Goal: Information Seeking & Learning: Learn about a topic

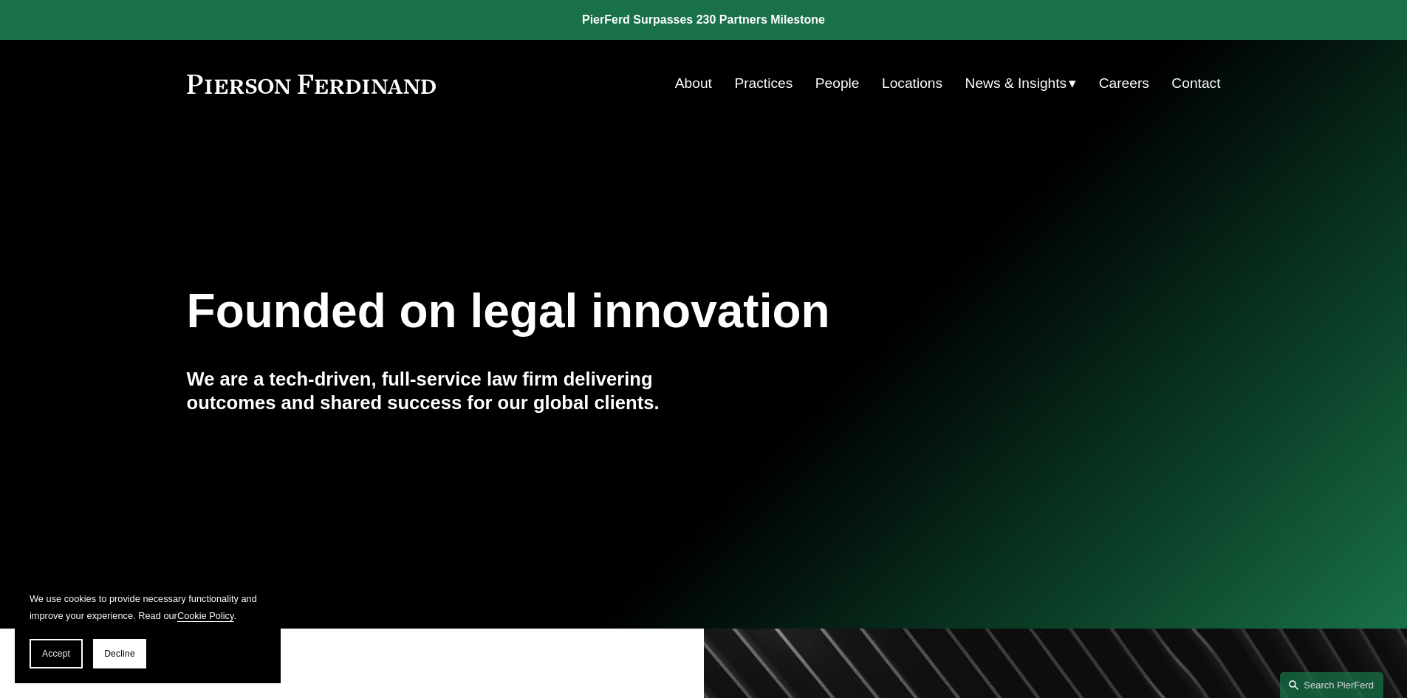
click at [1115, 83] on link "Careers" at bounding box center [1124, 83] width 50 height 28
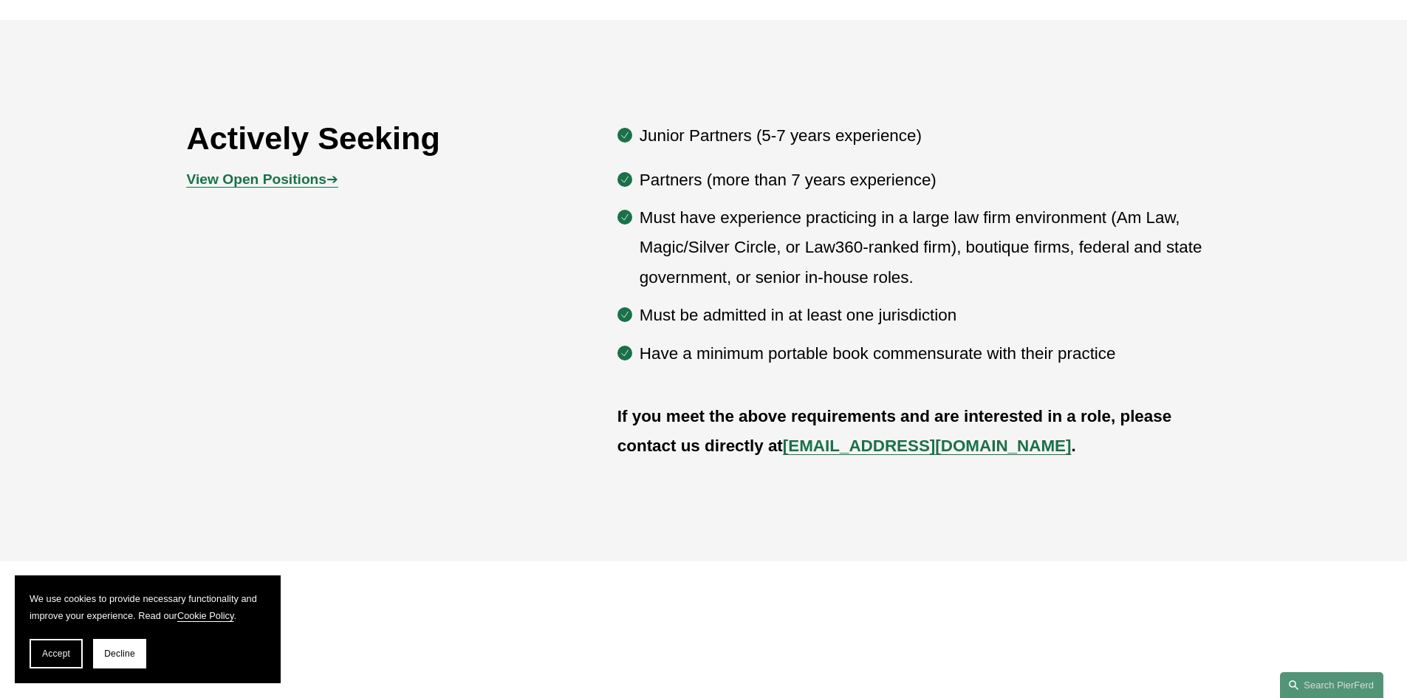
scroll to position [886, 0]
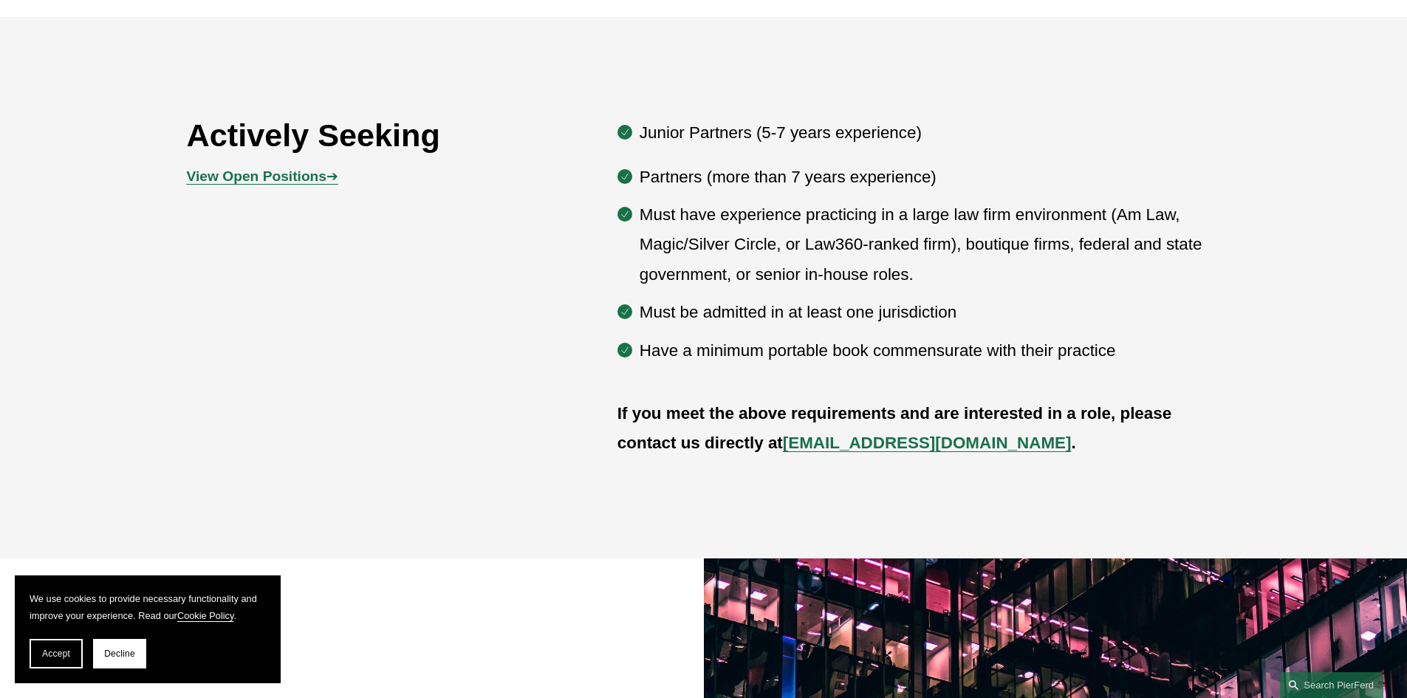
click at [299, 169] on strong "View Open Positions" at bounding box center [257, 176] width 140 height 16
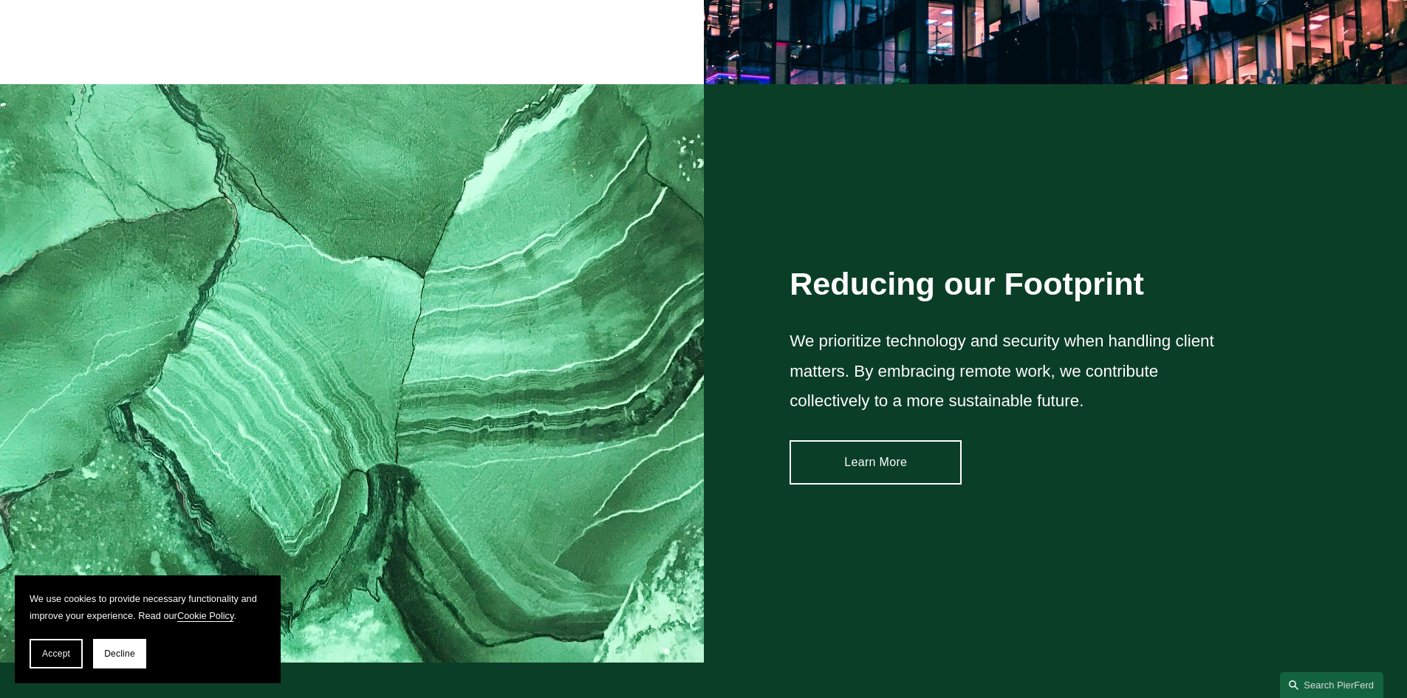
scroll to position [2215, 0]
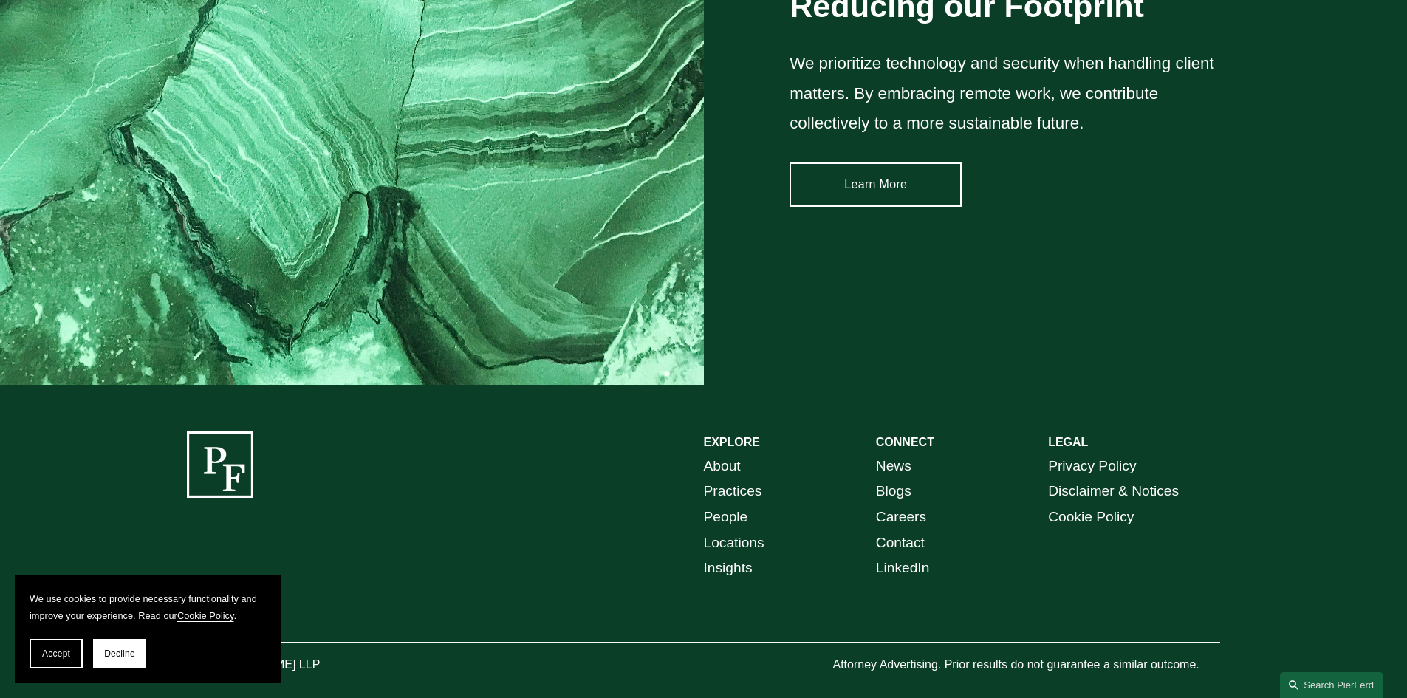
click at [724, 543] on link "Locations" at bounding box center [734, 543] width 61 height 26
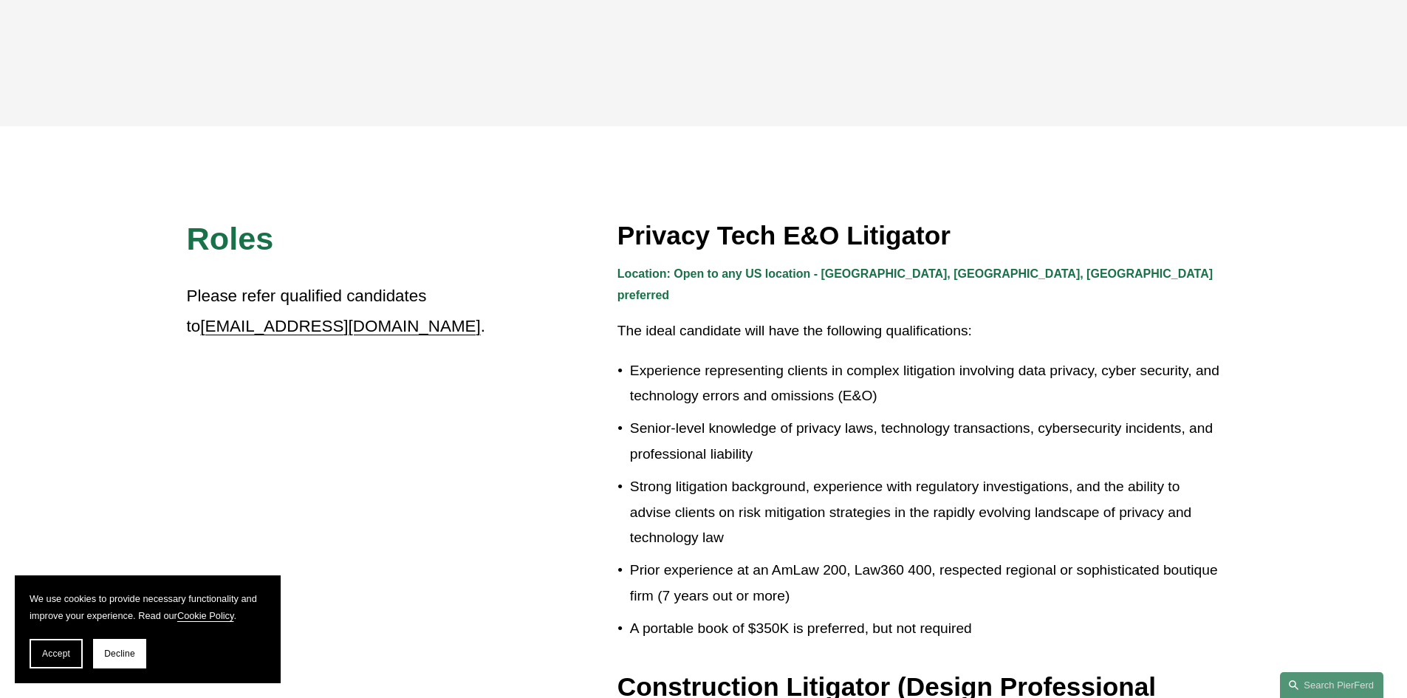
scroll to position [148, 0]
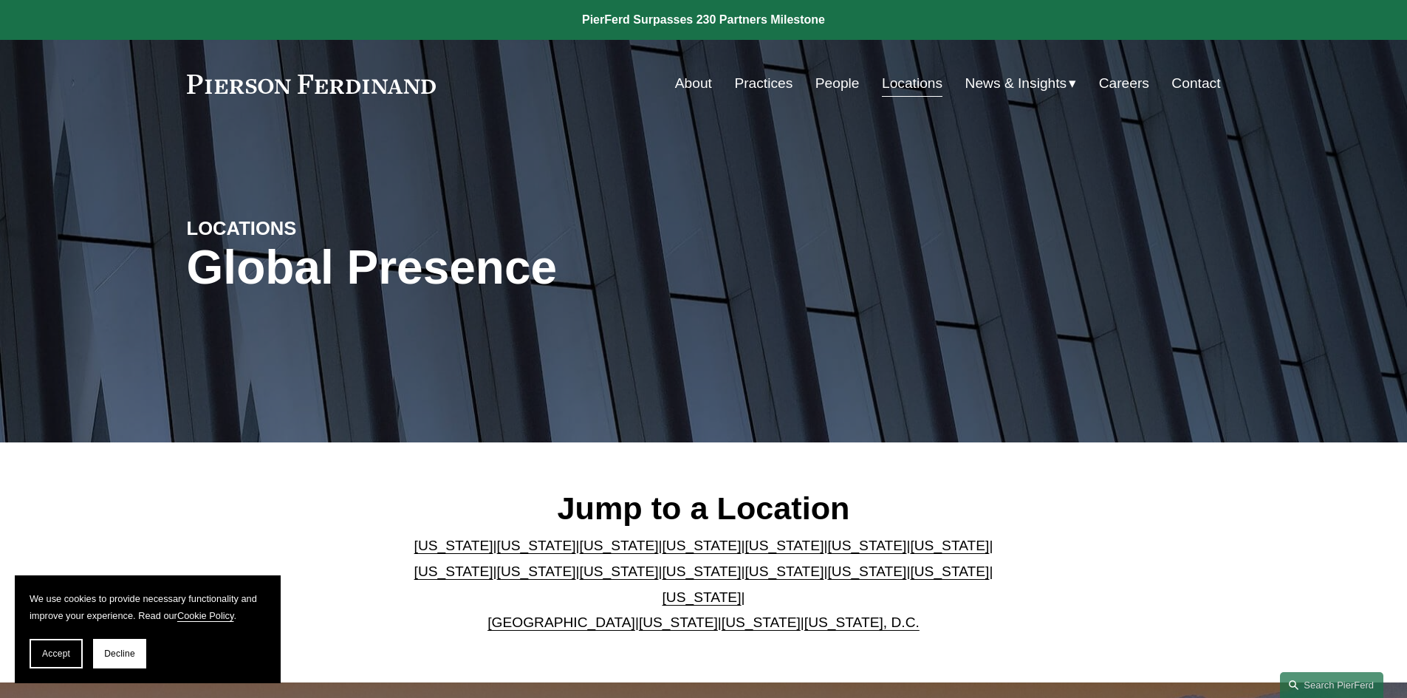
click at [553, 614] on link "United Kingdom" at bounding box center [561, 622] width 148 height 16
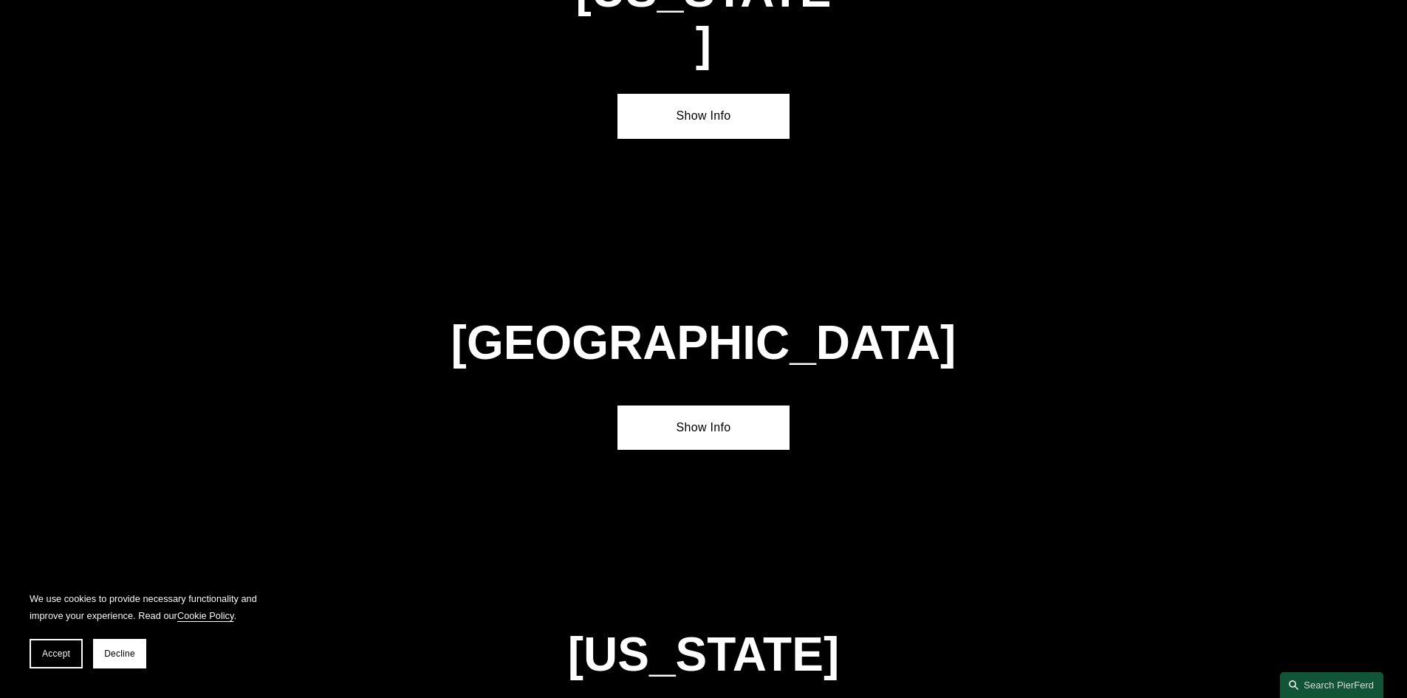
scroll to position [5340, 0]
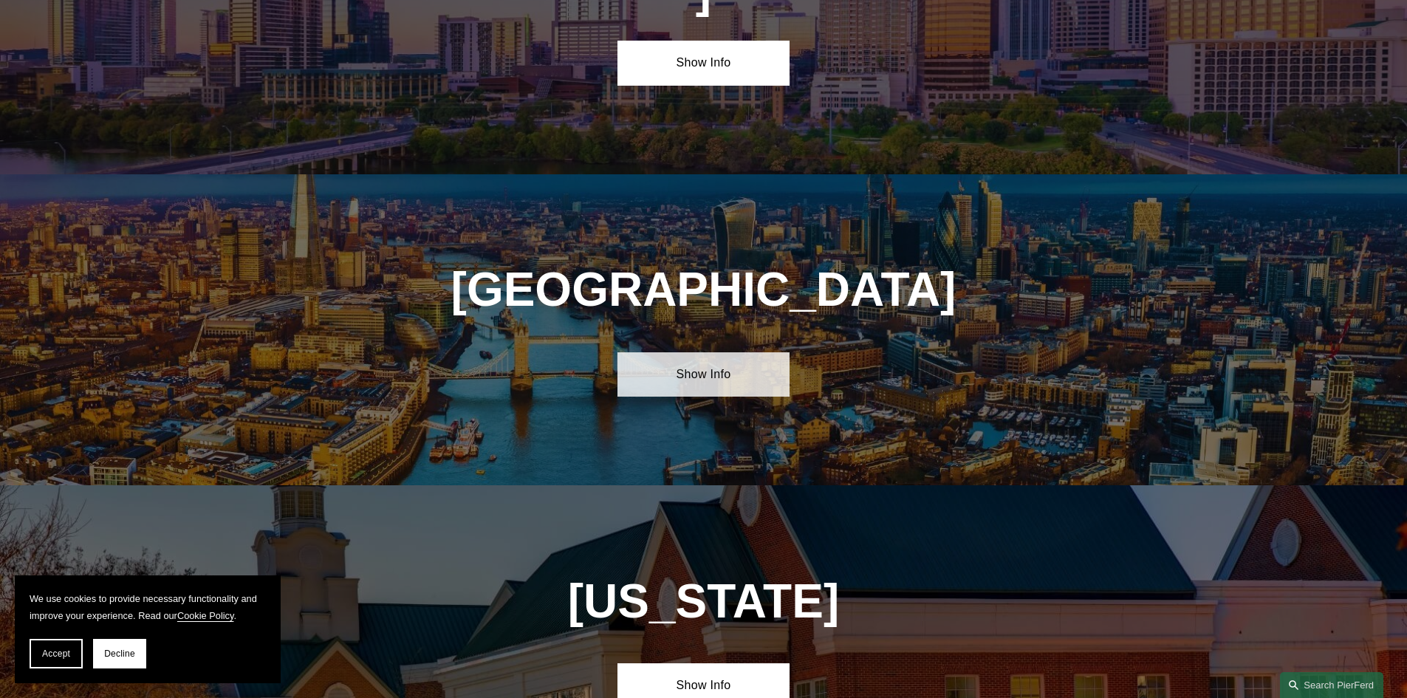
click at [718, 352] on link "Show Info" at bounding box center [703, 374] width 172 height 44
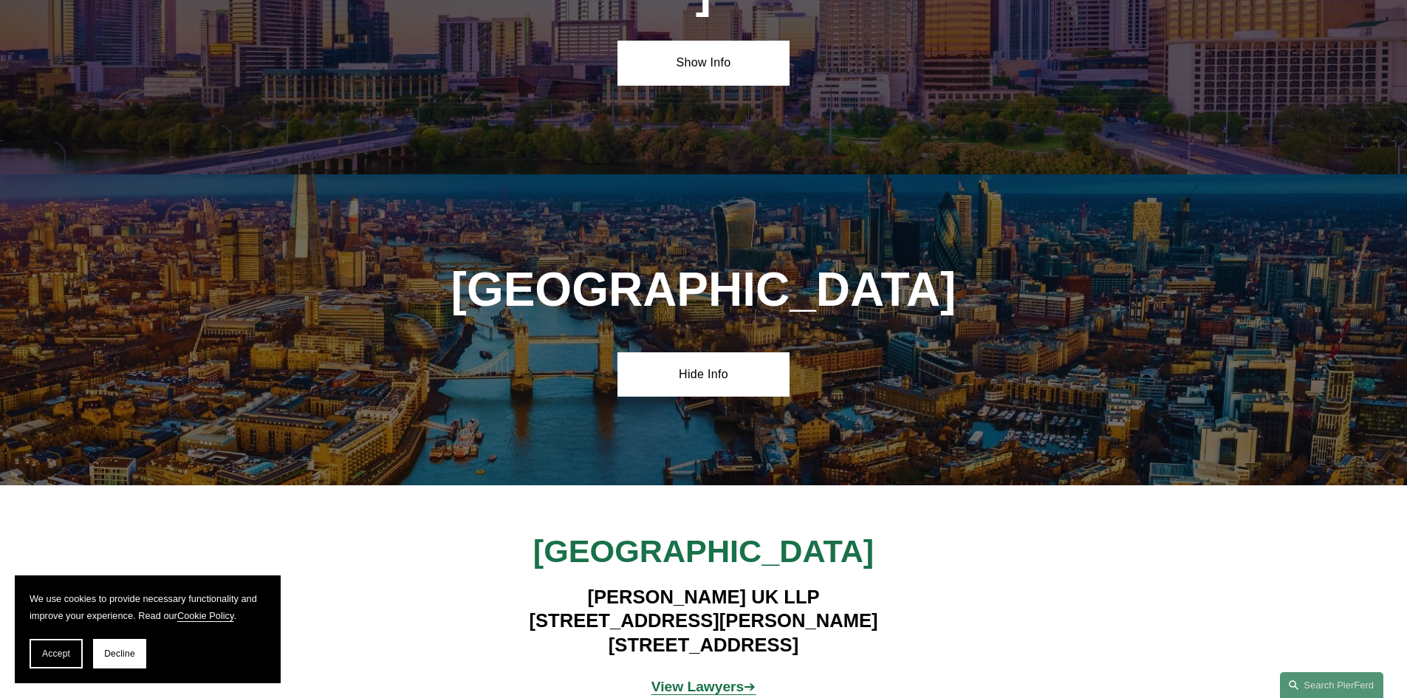
click at [742, 679] on span "View Lawyers ➔" at bounding box center [703, 687] width 105 height 16
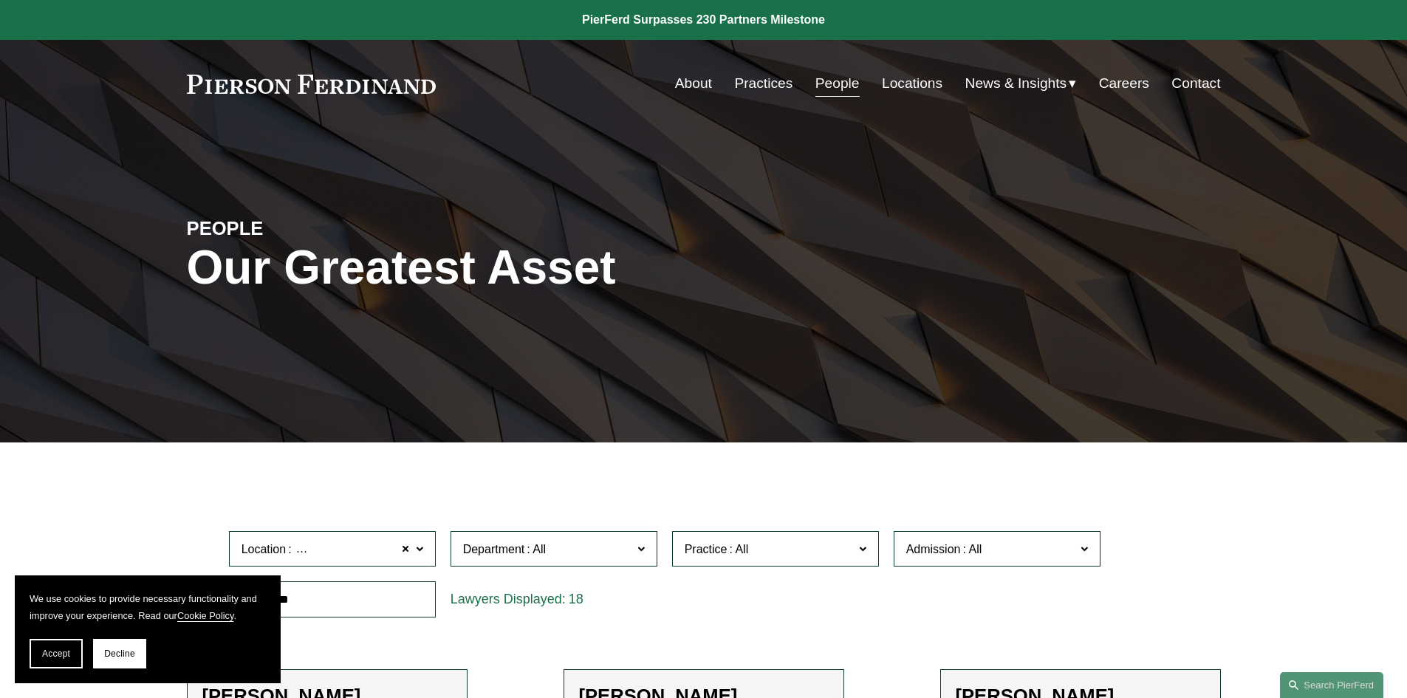
drag, startPoint x: 357, startPoint y: 82, endPoint x: 205, endPoint y: 83, distance: 151.4
click at [205, 83] on div "About Practices People Locations News & Insights News" at bounding box center [704, 83] width 1034 height 28
click at [187, 88] on link at bounding box center [312, 84] width 250 height 19
